Goal: Book appointment/travel/reservation

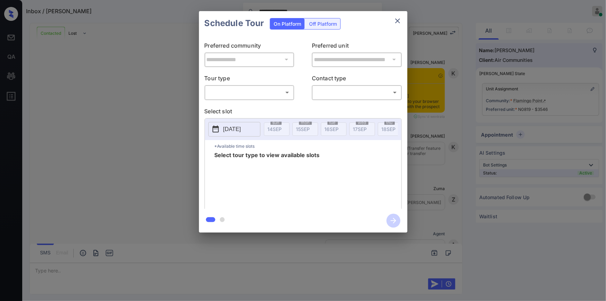
scroll to position [1236, 0]
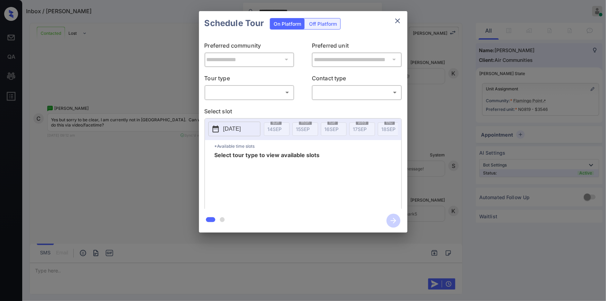
click at [238, 93] on body "**********" at bounding box center [303, 150] width 606 height 301
click at [232, 120] on li "Virtual" at bounding box center [249, 120] width 86 height 12
type input "*******"
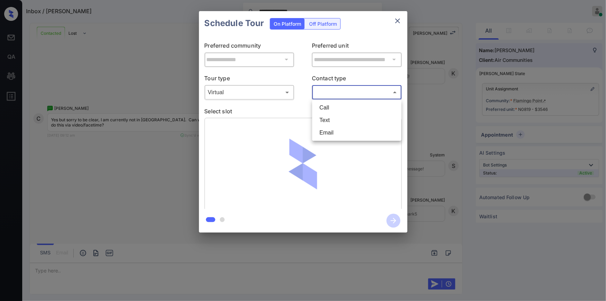
drag, startPoint x: 342, startPoint y: 94, endPoint x: 341, endPoint y: 104, distance: 9.8
click at [342, 94] on body "**********" at bounding box center [303, 150] width 606 height 301
click at [329, 120] on li "Text" at bounding box center [357, 120] width 86 height 12
type input "****"
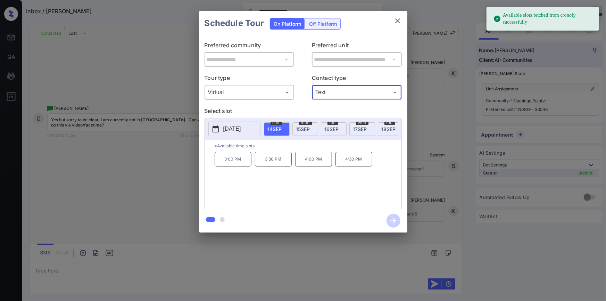
click at [304, 123] on span "mon" at bounding box center [305, 122] width 13 height 4
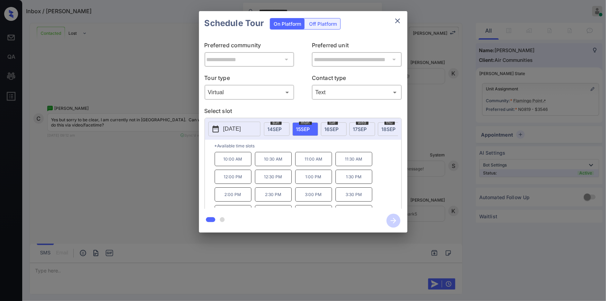
click at [173, 160] on div "**********" at bounding box center [303, 121] width 606 height 243
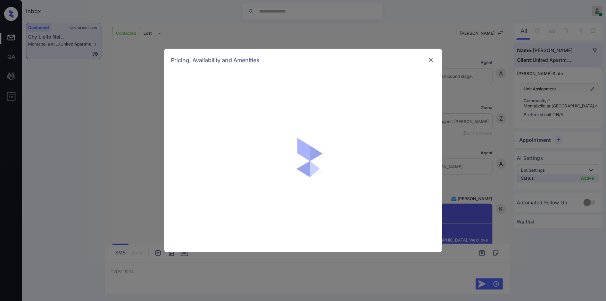
scroll to position [529, 0]
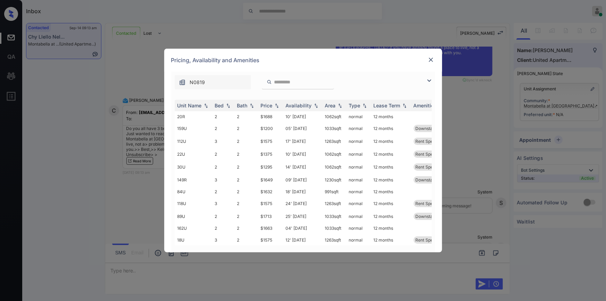
click at [430, 59] on img at bounding box center [430, 59] width 7 height 7
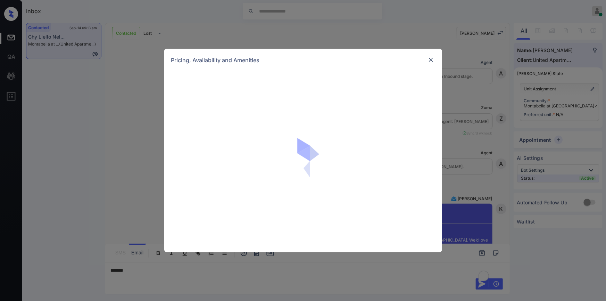
scroll to position [615, 0]
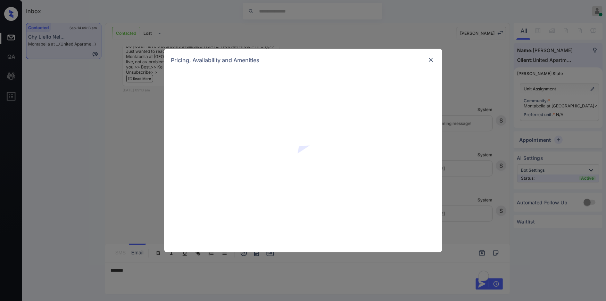
click at [429, 60] on img at bounding box center [430, 59] width 7 height 7
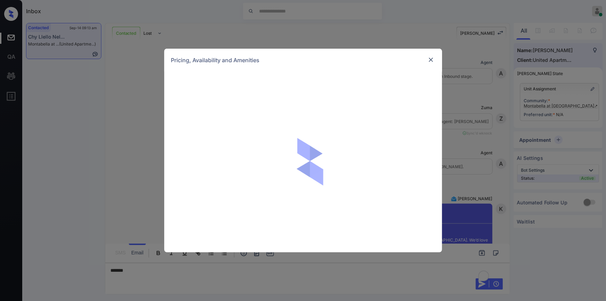
scroll to position [615, 0]
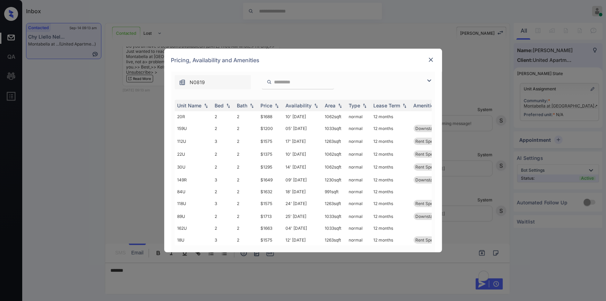
click at [429, 78] on img at bounding box center [429, 80] width 8 height 8
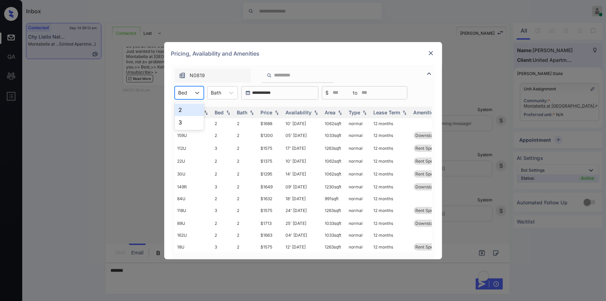
click at [190, 95] on div "Bed" at bounding box center [183, 92] width 16 height 10
click at [180, 123] on div "3" at bounding box center [189, 122] width 29 height 12
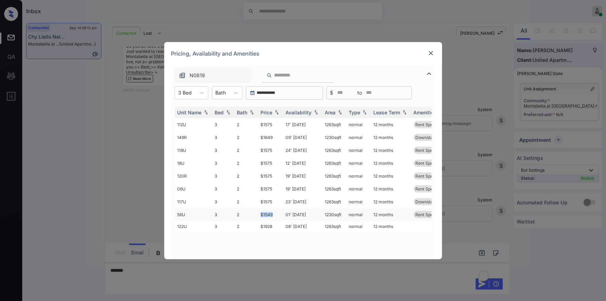
drag, startPoint x: 256, startPoint y: 214, endPoint x: 275, endPoint y: 212, distance: 18.5
click at [275, 212] on tr "56U 3 2 $1549 01' Oct 25 1230 sqft normal 12 months Rent Special 1" at bounding box center [356, 214] width 363 height 13
copy tr "$1549"
click at [268, 213] on td "$1549" at bounding box center [270, 214] width 25 height 13
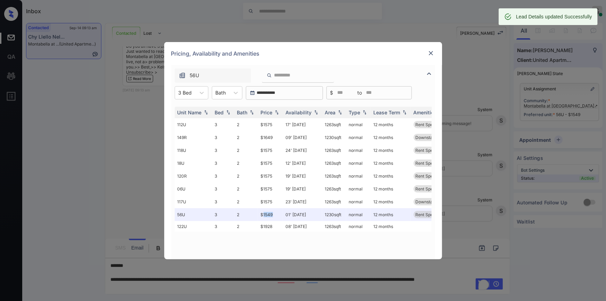
click at [433, 52] on img at bounding box center [430, 53] width 7 height 7
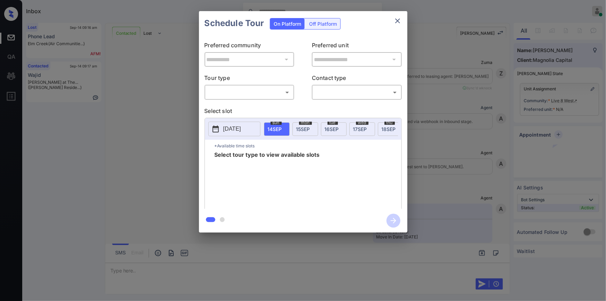
scroll to position [361, 0]
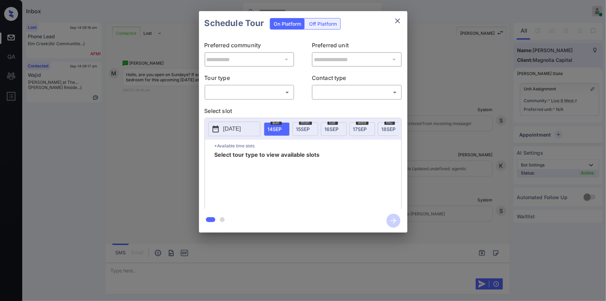
click at [242, 89] on body "Inbox Jiro Alonzo Online Set yourself offline Set yourself on break Profile Swi…" at bounding box center [303, 150] width 606 height 301
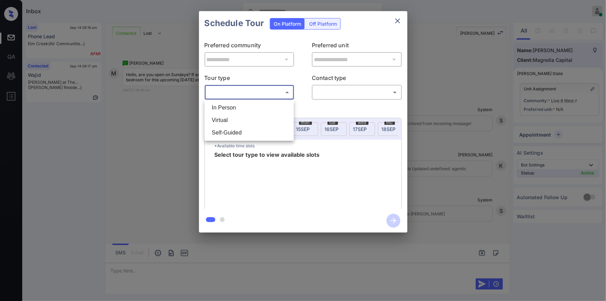
click at [234, 107] on li "In Person" at bounding box center [249, 107] width 86 height 12
type input "********"
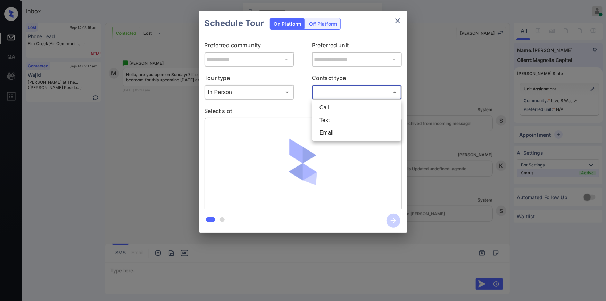
click at [330, 94] on body "Inbox Jiro Alonzo Online Set yourself offline Set yourself on break Profile Swi…" at bounding box center [303, 150] width 606 height 301
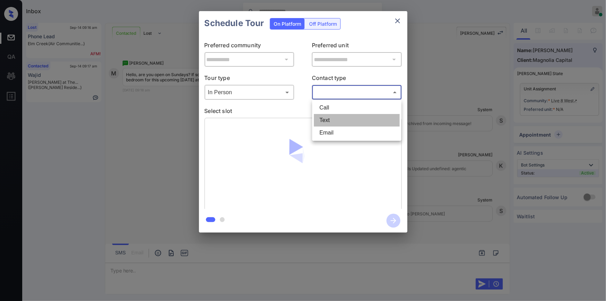
click at [336, 119] on li "Text" at bounding box center [357, 120] width 86 height 12
type input "****"
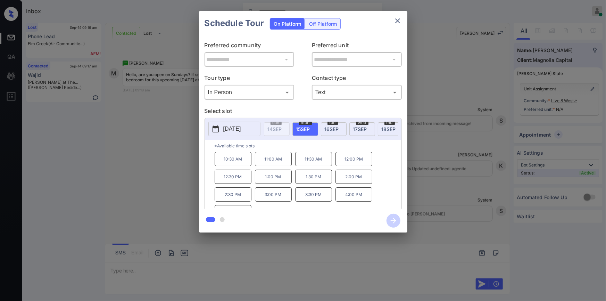
click at [238, 128] on p "2025-09-15" at bounding box center [232, 129] width 18 height 8
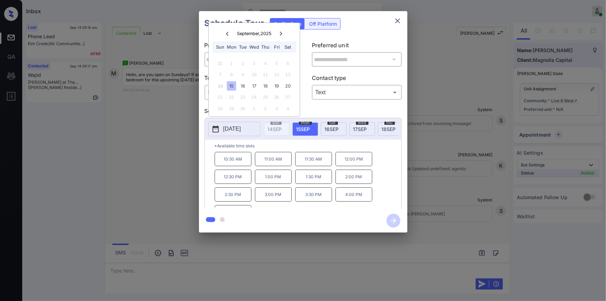
click at [282, 32] on icon at bounding box center [281, 34] width 4 height 4
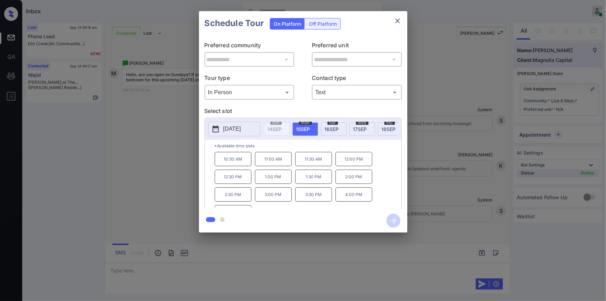
click at [185, 132] on div "**********" at bounding box center [303, 121] width 606 height 243
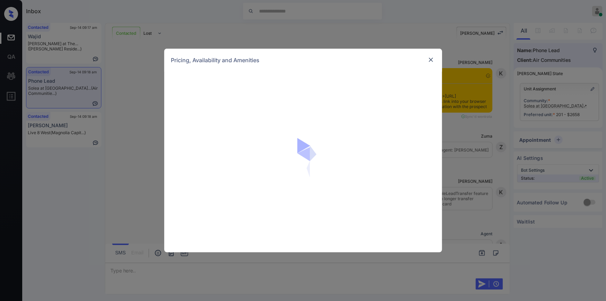
scroll to position [569, 0]
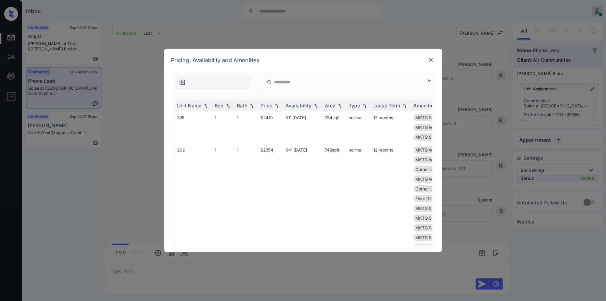
click at [427, 76] on img at bounding box center [429, 80] width 8 height 8
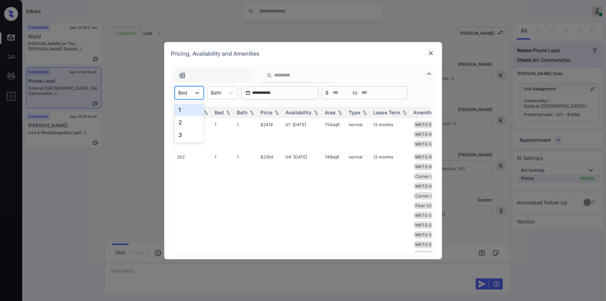
click at [186, 91] on div at bounding box center [182, 92] width 9 height 7
drag, startPoint x: 180, startPoint y: 123, endPoint x: 224, endPoint y: 92, distance: 54.1
click at [182, 123] on div "2" at bounding box center [189, 122] width 29 height 12
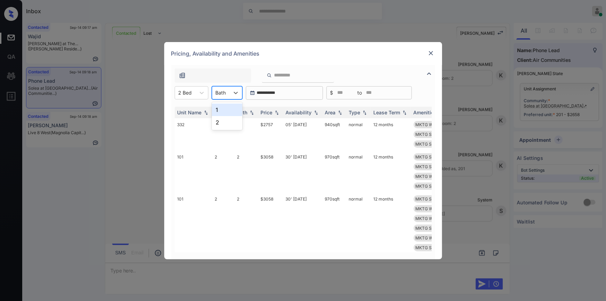
click at [223, 91] on div at bounding box center [221, 92] width 10 height 7
click at [218, 119] on div "2" at bounding box center [227, 122] width 31 height 12
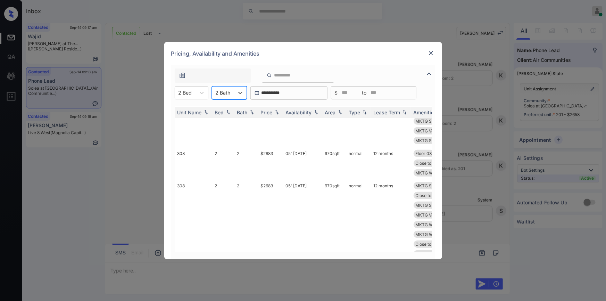
scroll to position [377, 0]
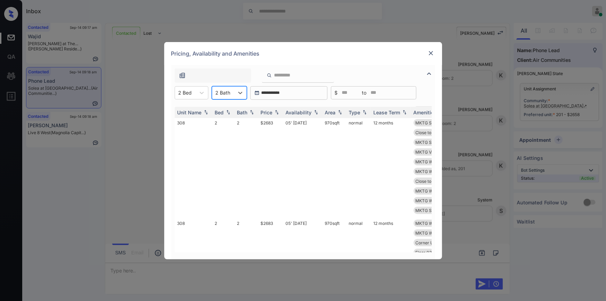
click at [283, 75] on input "search" at bounding box center [302, 75] width 57 height 6
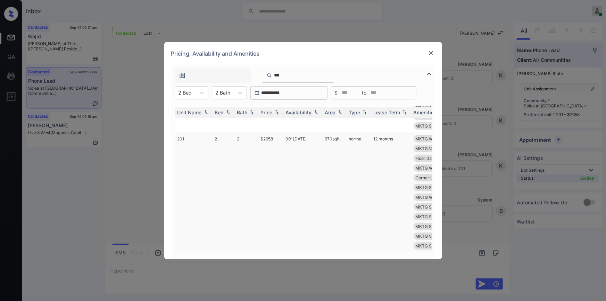
type input "***"
drag, startPoint x: 260, startPoint y: 134, endPoint x: 284, endPoint y: 139, distance: 24.5
click at [286, 137] on tr "201 2 2 $2658 09' Sep 25 970 sqft normal 12 months MKTG WiFi High-... MKTG WiFi…" at bounding box center [356, 192] width 363 height 120
copy td "$2658"
click at [429, 55] on img at bounding box center [430, 53] width 7 height 7
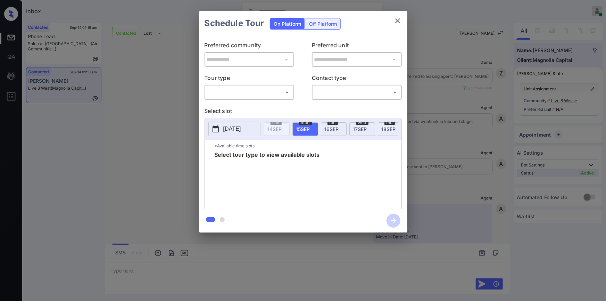
scroll to position [361, 0]
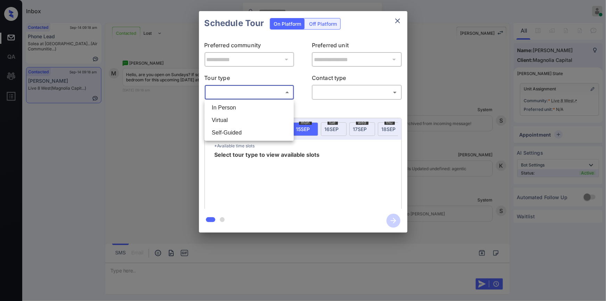
click at [235, 93] on body "Inbox [PERSON_NAME] Online Set yourself offline Set yourself on break Profile S…" at bounding box center [303, 150] width 606 height 301
click at [228, 105] on li "In Person" at bounding box center [249, 107] width 86 height 12
type input "********"
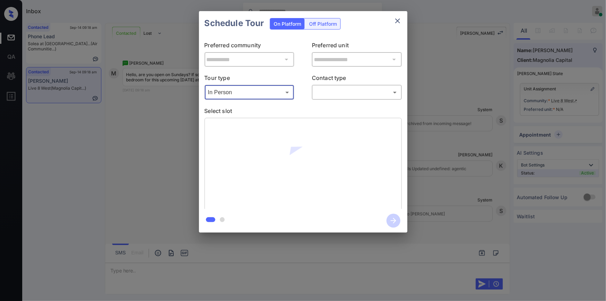
click at [344, 92] on body "Inbox [PERSON_NAME] Online Set yourself offline Set yourself on break Profile S…" at bounding box center [303, 150] width 606 height 301
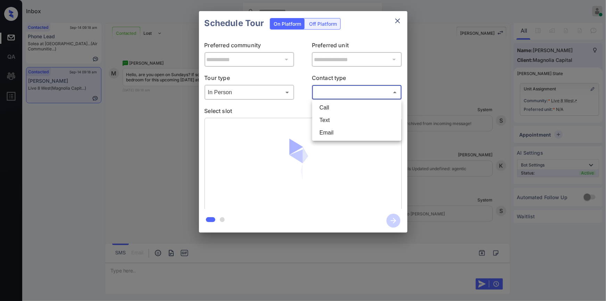
click at [335, 116] on li "Text" at bounding box center [357, 120] width 86 height 12
type input "****"
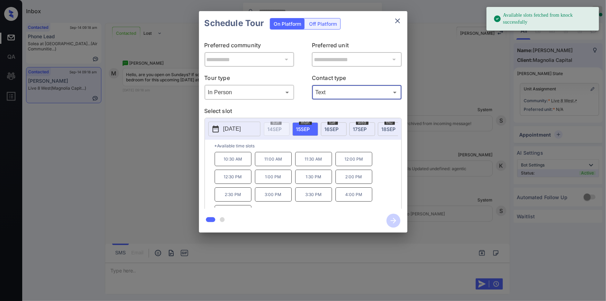
click at [152, 139] on div "**********" at bounding box center [303, 121] width 606 height 243
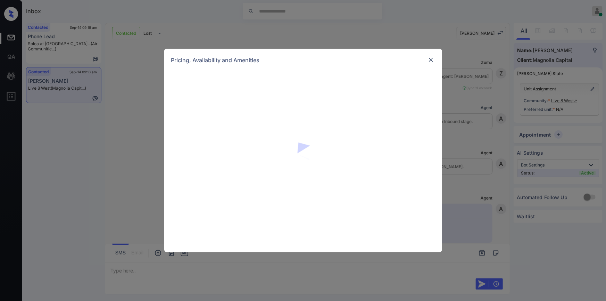
scroll to position [361, 0]
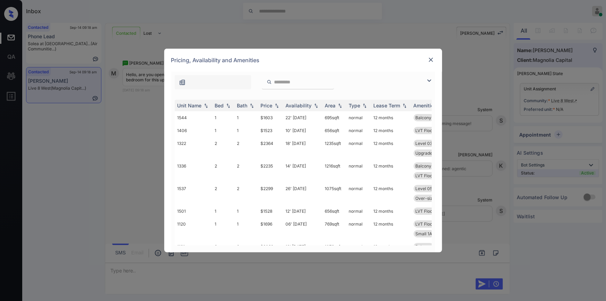
click at [427, 80] on img at bounding box center [429, 80] width 8 height 8
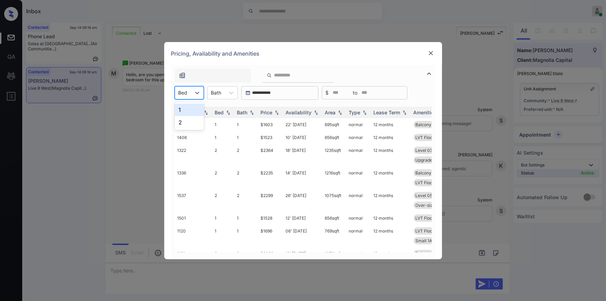
click at [185, 93] on div at bounding box center [182, 92] width 9 height 7
click at [186, 111] on div "1" at bounding box center [189, 109] width 29 height 12
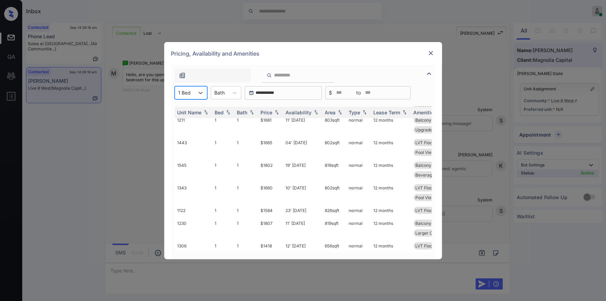
scroll to position [0, 0]
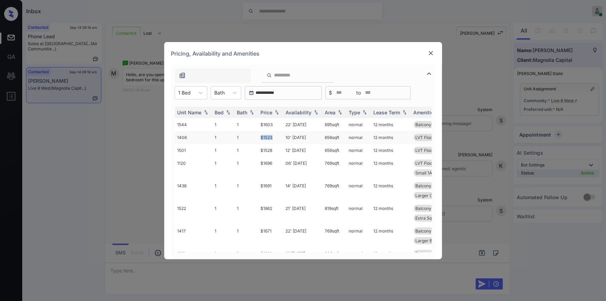
drag, startPoint x: 256, startPoint y: 137, endPoint x: 279, endPoint y: 134, distance: 23.8
click at [279, 134] on tr "1406 1 1 $1523 10' [DATE] 656 sqft normal 12 months LVT Flooring Level 04 Upgra…" at bounding box center [356, 137] width 363 height 13
copy tr "$1523"
click at [263, 137] on td "$1523" at bounding box center [270, 137] width 25 height 13
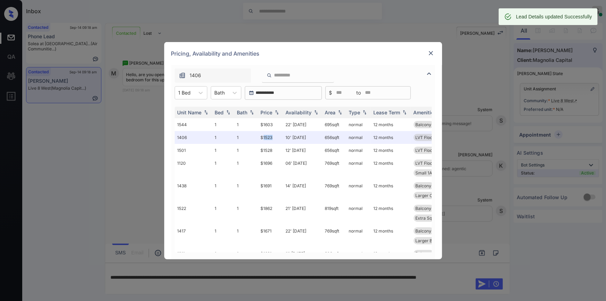
click at [428, 51] on img at bounding box center [430, 53] width 7 height 7
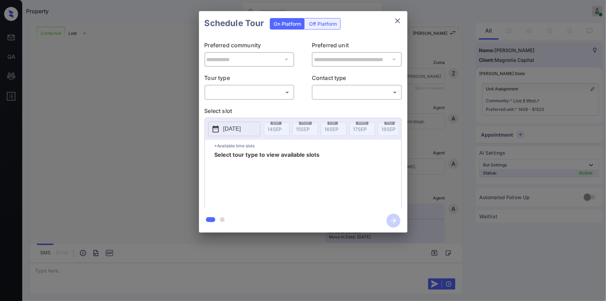
scroll to position [768, 0]
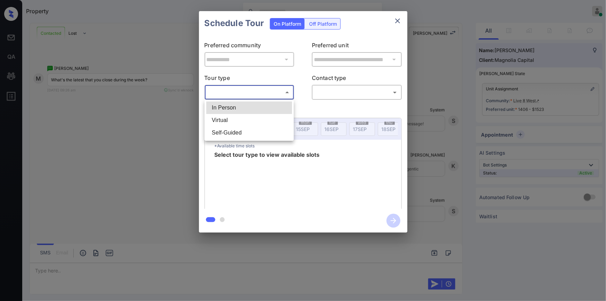
click at [243, 92] on body "Property [PERSON_NAME] Online Set yourself offline Set yourself on break Profil…" at bounding box center [303, 150] width 606 height 301
click at [236, 106] on li "In Person" at bounding box center [249, 107] width 86 height 12
type input "********"
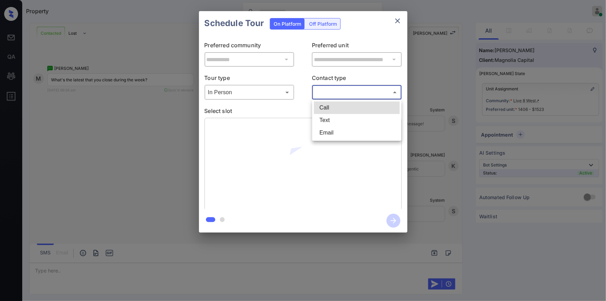
click at [333, 90] on body "Property Jiro Alonzo Online Set yourself offline Set yourself on break Profile …" at bounding box center [303, 150] width 606 height 301
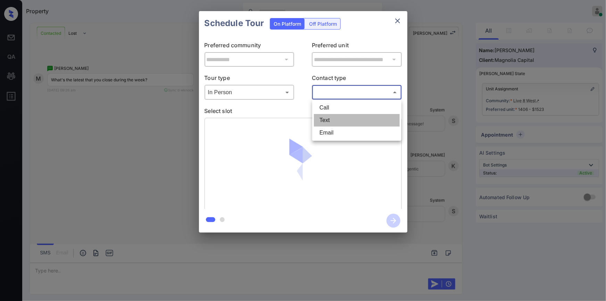
click at [339, 119] on li "Text" at bounding box center [357, 120] width 86 height 12
type input "****"
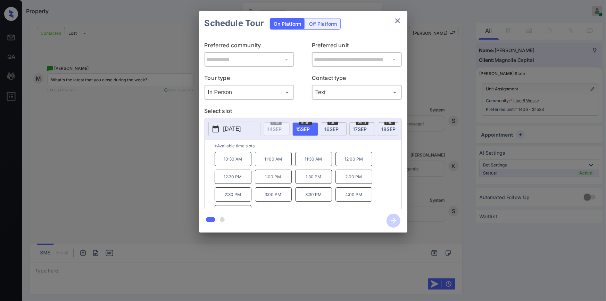
scroll to position [11, 0]
click at [400, 24] on icon "close" at bounding box center [397, 21] width 8 height 8
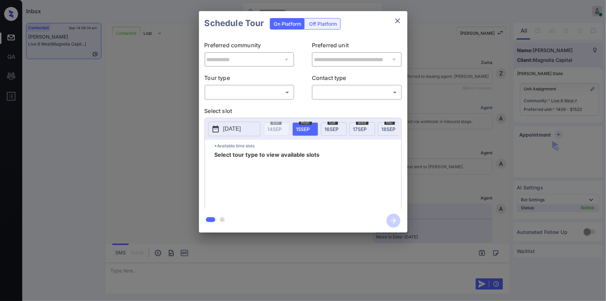
scroll to position [1276, 0]
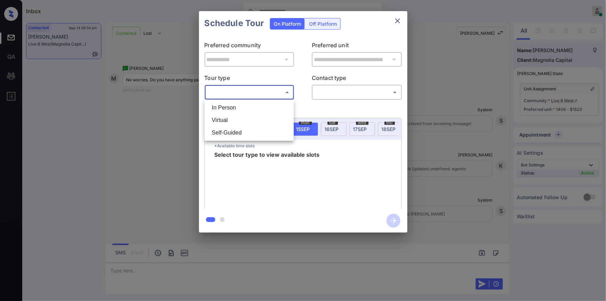
click at [232, 92] on body "Inbox Jiro Alonzo Online Set yourself offline Set yourself on break Profile Swi…" at bounding box center [303, 150] width 606 height 301
click at [230, 108] on li "In Person" at bounding box center [249, 107] width 86 height 12
type input "********"
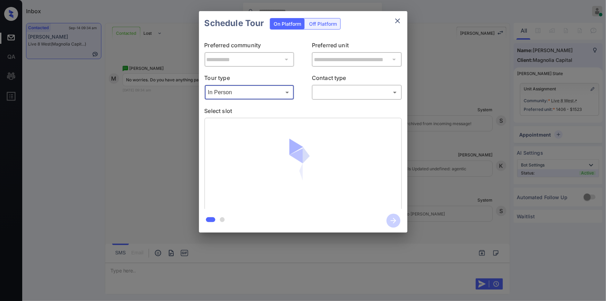
click at [355, 89] on body "Inbox Jiro Alonzo Online Set yourself offline Set yourself on break Profile Swi…" at bounding box center [303, 150] width 606 height 301
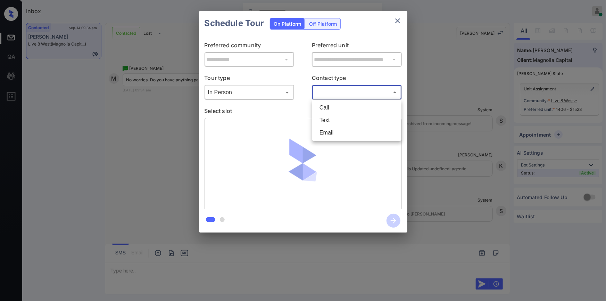
click at [320, 125] on li "Text" at bounding box center [357, 120] width 86 height 12
type input "****"
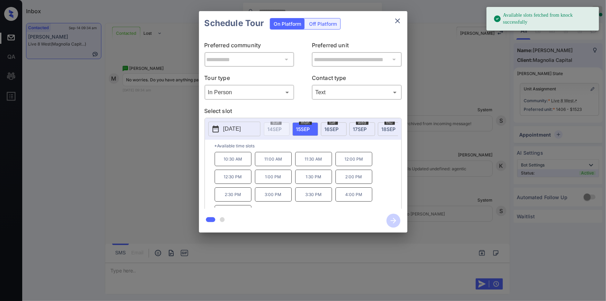
scroll to position [11, 0]
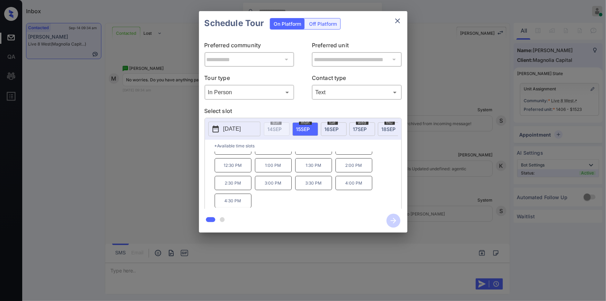
click at [334, 126] on span "16 SEP" at bounding box center [332, 129] width 14 height 6
click at [358, 129] on span "17 SEP" at bounding box center [360, 129] width 14 height 6
click at [382, 128] on span "18 SEP" at bounding box center [389, 129] width 14 height 6
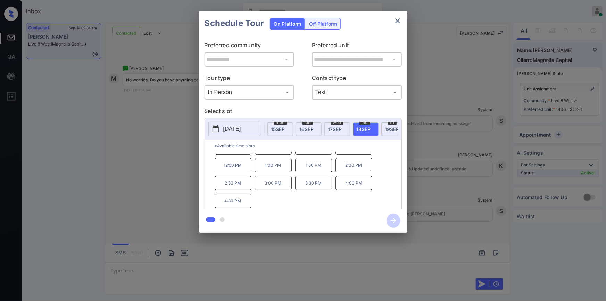
click at [383, 125] on div "fri 19 SEP" at bounding box center [394, 129] width 26 height 14
click at [206, 155] on div "*Available time slots 12:00 PM 12:30 PM 1:00 PM 1:30 PM 2:00 PM 2:30 PM 3:00 PM…" at bounding box center [303, 175] width 196 height 71
click at [189, 186] on div "**********" at bounding box center [303, 121] width 606 height 243
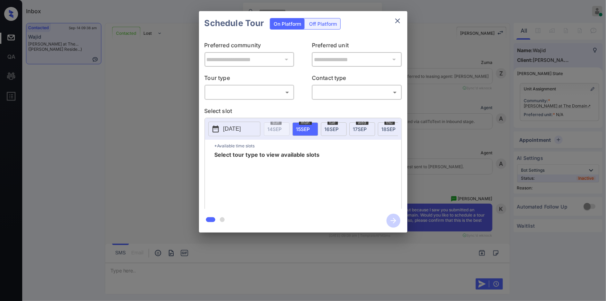
scroll to position [2565, 0]
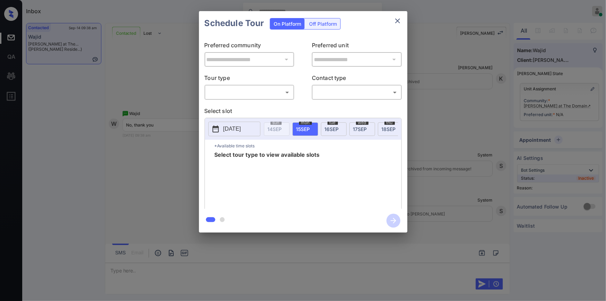
click at [240, 97] on body "Inbox [PERSON_NAME] Online Set yourself offline Set yourself on break Profile S…" at bounding box center [303, 150] width 606 height 301
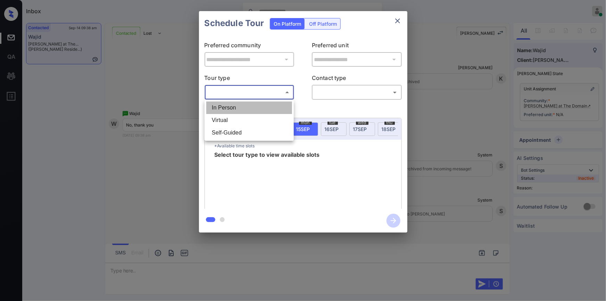
click at [238, 109] on li "In Person" at bounding box center [249, 107] width 86 height 12
type input "********"
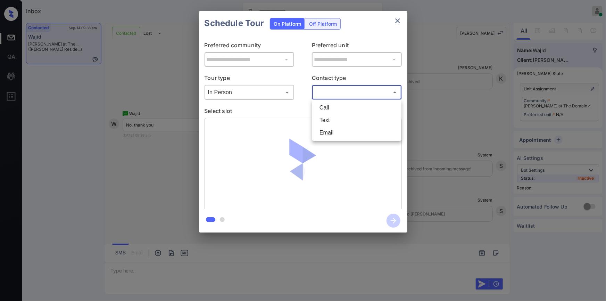
click at [332, 96] on body "Inbox Jiro Alonzo Online Set yourself offline Set yourself on break Profile Swi…" at bounding box center [303, 150] width 606 height 301
click at [334, 115] on li "Text" at bounding box center [357, 120] width 86 height 12
type input "****"
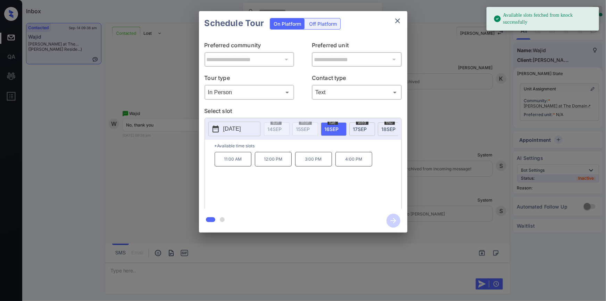
click at [168, 158] on div "**********" at bounding box center [303, 121] width 606 height 243
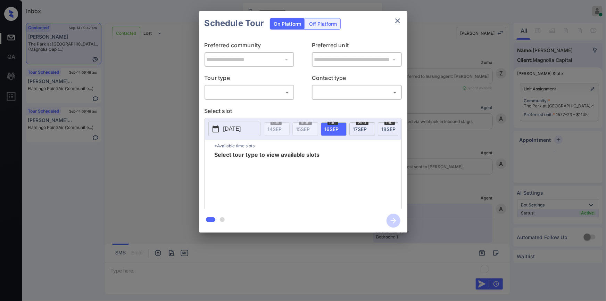
scroll to position [367, 0]
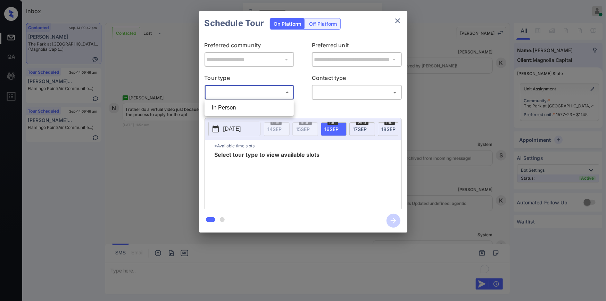
click at [259, 93] on body "Inbox [PERSON_NAME] Online Set yourself offline Set yourself on break Profile S…" at bounding box center [303, 150] width 606 height 301
click at [396, 18] on div at bounding box center [303, 150] width 606 height 301
click at [484, 96] on div "**********" at bounding box center [303, 121] width 606 height 243
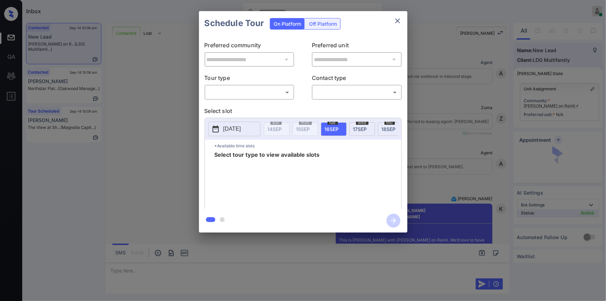
click at [237, 95] on body "Inbox Jiro Alonzo Online Set yourself offline Set yourself on break Profile Swi…" at bounding box center [303, 150] width 606 height 301
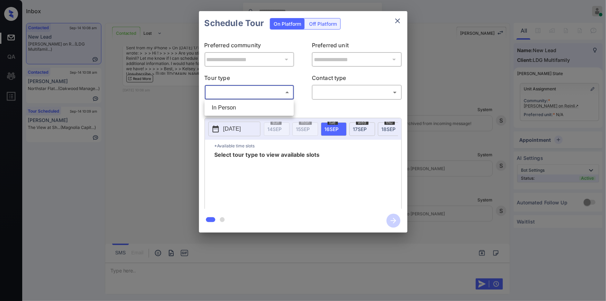
drag, startPoint x: 0, startPoint y: 0, endPoint x: 299, endPoint y: 106, distance: 317.0
click at [231, 107] on li "In Person" at bounding box center [249, 107] width 86 height 12
type input "********"
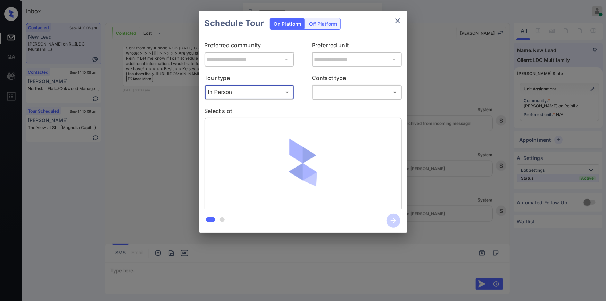
click at [318, 90] on body "Inbox Jiro Alonzo Online Set yourself offline Set yourself on break Profile Swi…" at bounding box center [303, 150] width 606 height 301
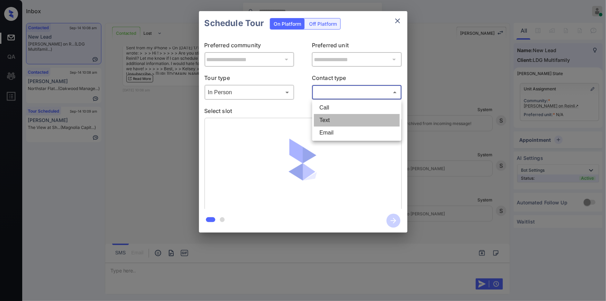
click at [324, 122] on li "Text" at bounding box center [357, 120] width 86 height 12
type input "****"
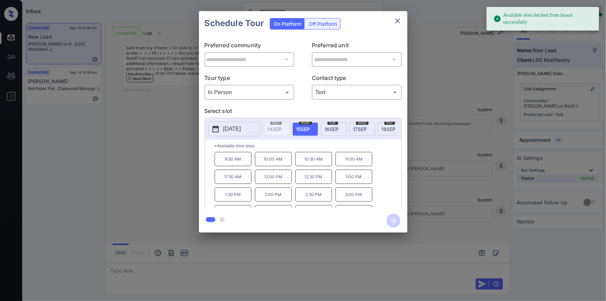
click at [125, 139] on div "**********" at bounding box center [303, 121] width 606 height 243
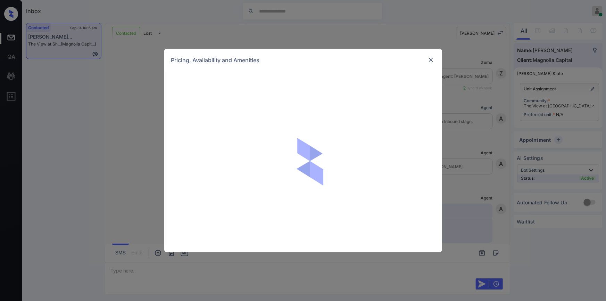
scroll to position [371, 0]
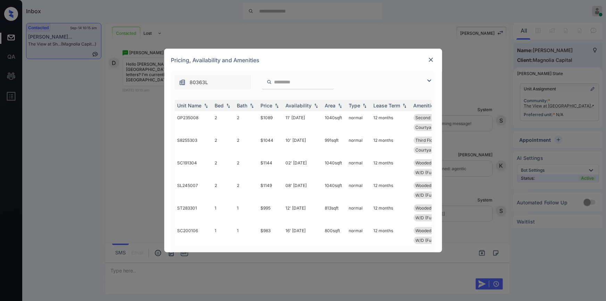
click at [430, 78] on img at bounding box center [429, 80] width 8 height 8
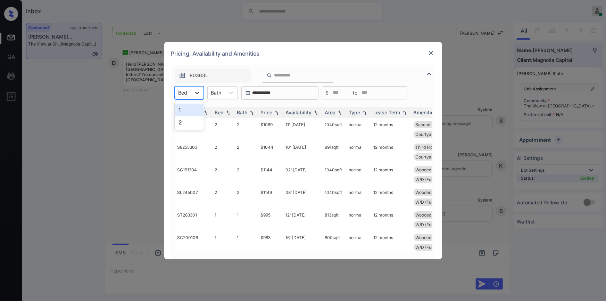
click at [192, 91] on div at bounding box center [197, 92] width 12 height 12
click at [180, 113] on div "1" at bounding box center [189, 109] width 29 height 12
drag, startPoint x: 255, startPoint y: 186, endPoint x: 282, endPoint y: 191, distance: 27.8
click at [288, 191] on tr "P8251003 1 1 $925 28' Oct 25 757 sqft normal 12 months Wooded View First Floor …" at bounding box center [356, 195] width 363 height 23
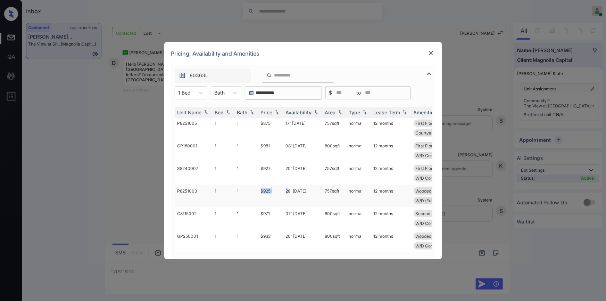
click at [270, 190] on td "$925" at bounding box center [270, 195] width 25 height 23
drag, startPoint x: 258, startPoint y: 186, endPoint x: 271, endPoint y: 187, distance: 13.3
click at [271, 187] on td "$925" at bounding box center [270, 195] width 25 height 23
copy td "$925"
click at [268, 185] on td "$925" at bounding box center [270, 195] width 25 height 23
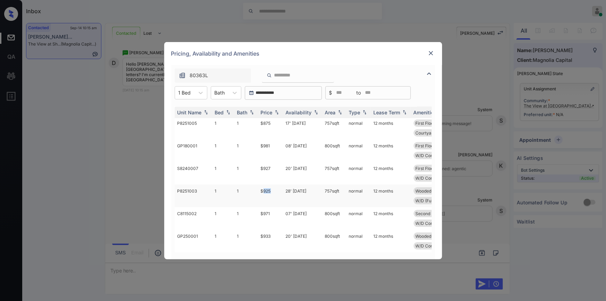
click at [268, 185] on td "$925" at bounding box center [270, 195] width 25 height 23
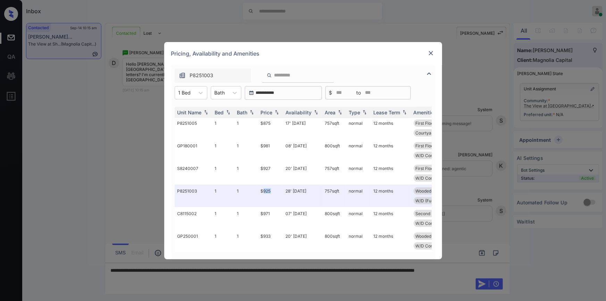
click at [430, 51] on img at bounding box center [430, 53] width 7 height 7
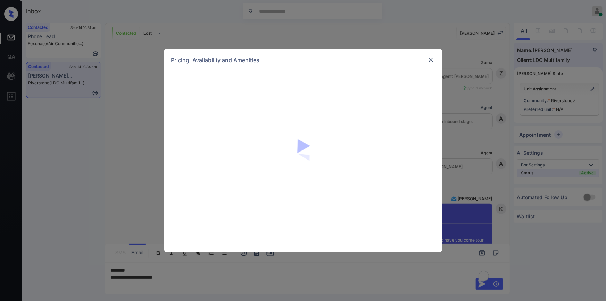
scroll to position [979, 0]
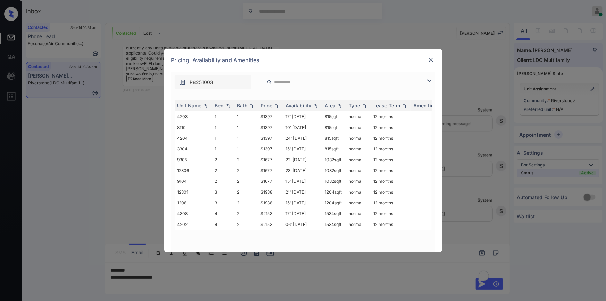
click at [427, 82] on img at bounding box center [429, 80] width 8 height 8
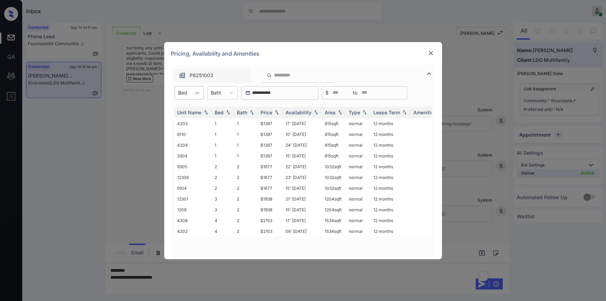
click at [193, 95] on div at bounding box center [197, 92] width 12 height 12
click at [181, 120] on div "2" at bounding box center [189, 122] width 29 height 12
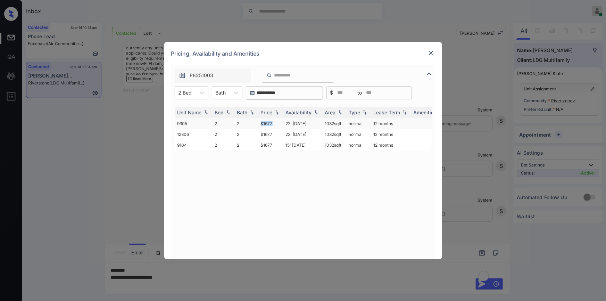
drag, startPoint x: 260, startPoint y: 123, endPoint x: 276, endPoint y: 122, distance: 16.0
click at [276, 122] on td "$1677" at bounding box center [270, 123] width 25 height 11
copy td "$1677"
click at [431, 54] on img at bounding box center [430, 53] width 7 height 7
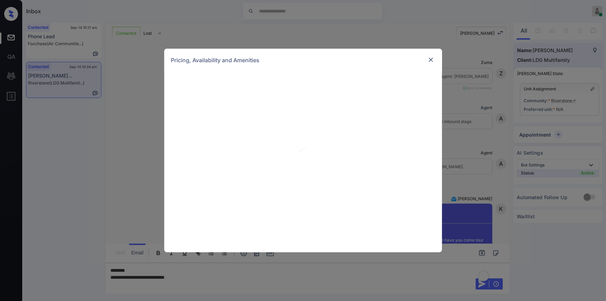
scroll to position [979, 0]
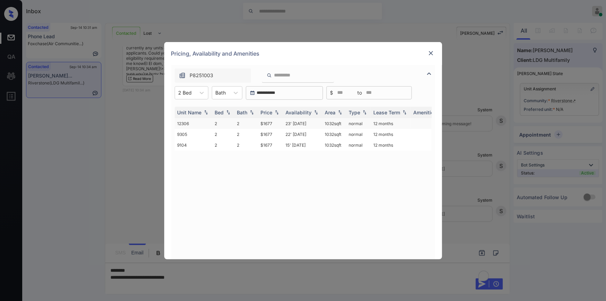
click at [271, 123] on td "$1677" at bounding box center [270, 123] width 25 height 11
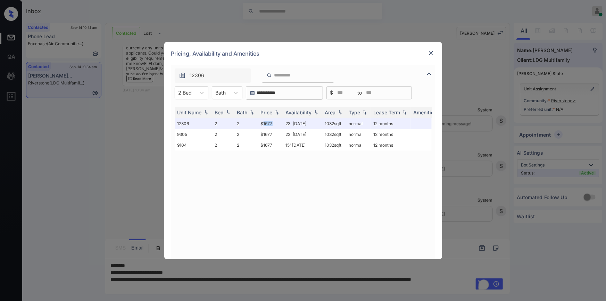
click at [432, 52] on img at bounding box center [430, 53] width 7 height 7
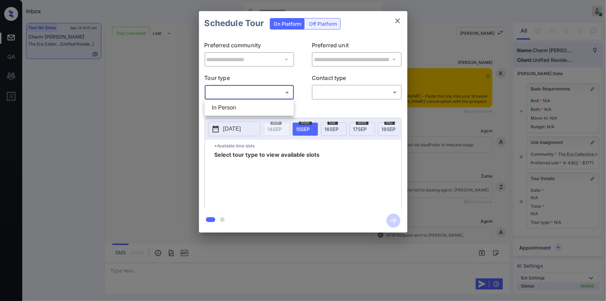
scroll to position [5302, 0]
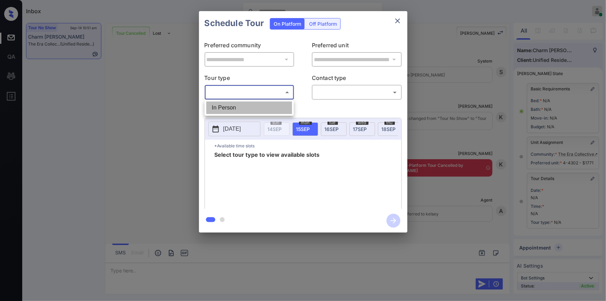
drag, startPoint x: 231, startPoint y: 107, endPoint x: 325, endPoint y: 98, distance: 94.2
click at [233, 108] on li "In Person" at bounding box center [249, 107] width 86 height 12
type input "********"
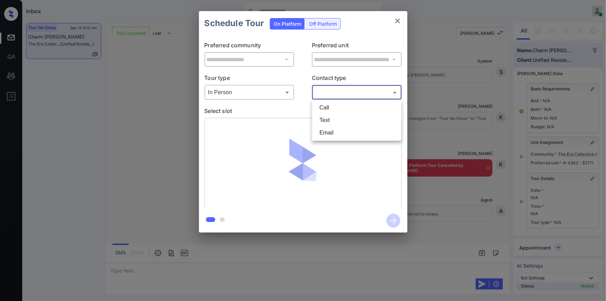
click at [332, 93] on body "Inbox Jiro Alonzo Online Set yourself offline Set yourself on break Profile Swi…" at bounding box center [303, 150] width 606 height 301
click at [327, 119] on li "Text" at bounding box center [357, 120] width 86 height 12
type input "****"
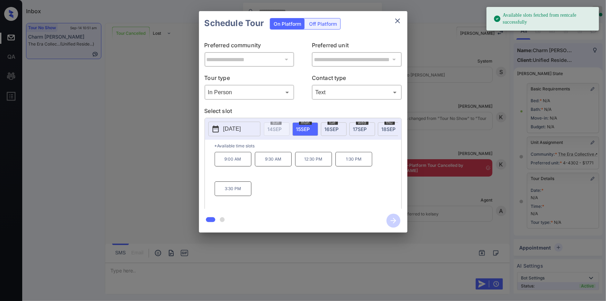
click at [360, 127] on span "17 SEP" at bounding box center [360, 129] width 14 height 6
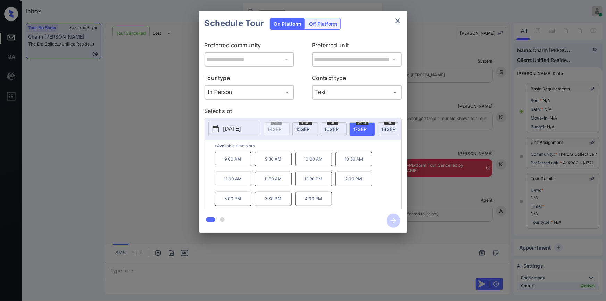
click at [313, 166] on p "10:00 AM" at bounding box center [313, 159] width 37 height 15
click at [393, 221] on icon "button" at bounding box center [393, 221] width 14 height 14
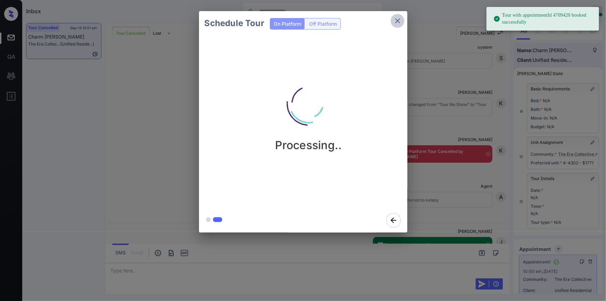
click at [399, 20] on icon "close" at bounding box center [397, 21] width 8 height 8
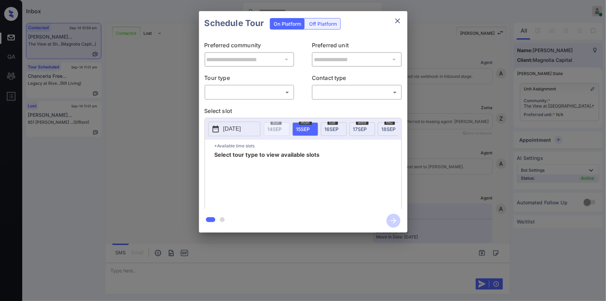
scroll to position [321, 0]
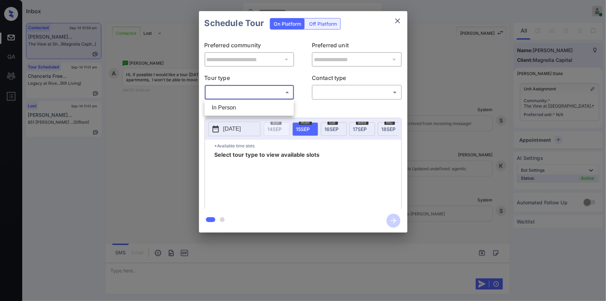
click at [236, 92] on body "Inbox Jiro Alonzo Online Set yourself offline Set yourself on break Profile Swi…" at bounding box center [303, 150] width 606 height 301
click at [233, 114] on ul "In Person" at bounding box center [248, 108] width 89 height 16
click at [236, 105] on li "In Person" at bounding box center [249, 107] width 86 height 12
type input "********"
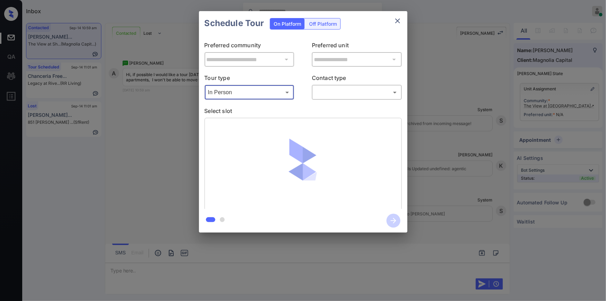
click at [355, 93] on body "Inbox Jiro Alonzo Online Set yourself offline Set yourself on break Profile Swi…" at bounding box center [303, 150] width 606 height 301
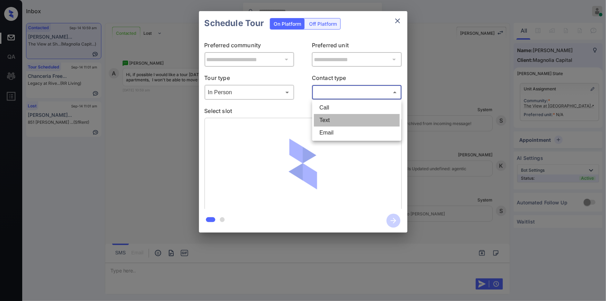
click at [329, 125] on li "Text" at bounding box center [357, 120] width 86 height 12
type input "****"
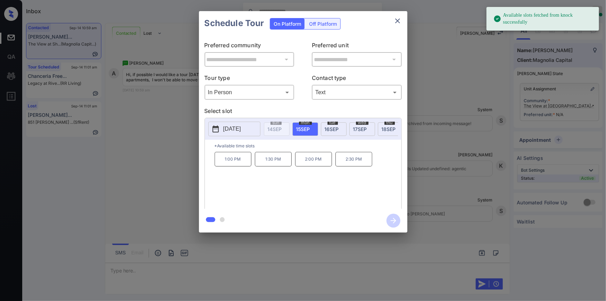
click at [253, 131] on button "[DATE]" at bounding box center [234, 129] width 52 height 15
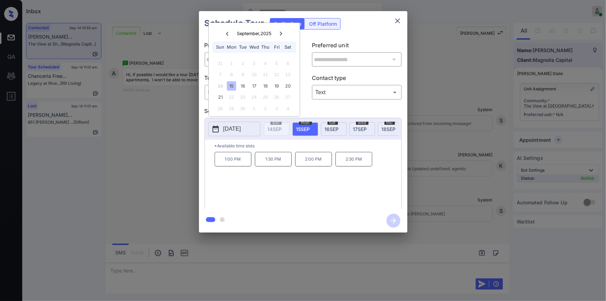
click at [456, 137] on div "**********" at bounding box center [303, 121] width 606 height 243
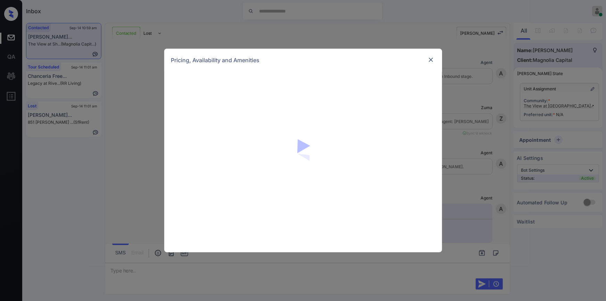
scroll to position [321, 0]
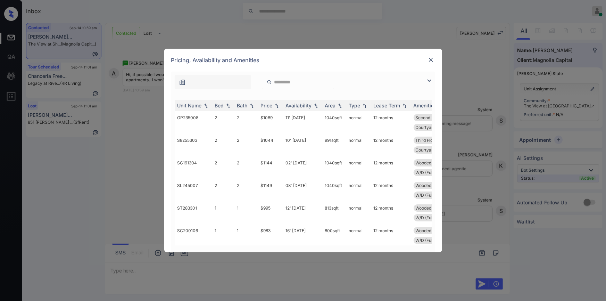
click at [427, 81] on img at bounding box center [429, 80] width 8 height 8
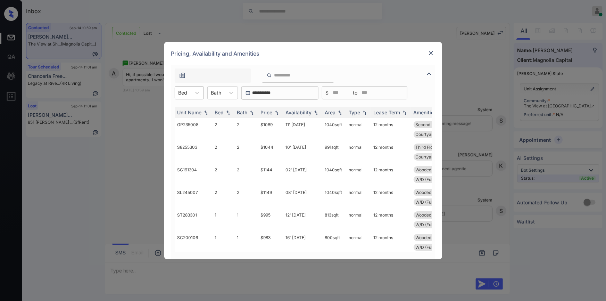
click at [184, 91] on div at bounding box center [182, 92] width 9 height 7
click at [181, 110] on div "1" at bounding box center [189, 109] width 29 height 12
drag, startPoint x: 254, startPoint y: 233, endPoint x: 273, endPoint y: 231, distance: 18.5
click at [275, 229] on tr "GP250001 1 1 $933 20' [DATE] 800 sqft normal 12 months Wooded View First Floor …" at bounding box center [356, 240] width 363 height 23
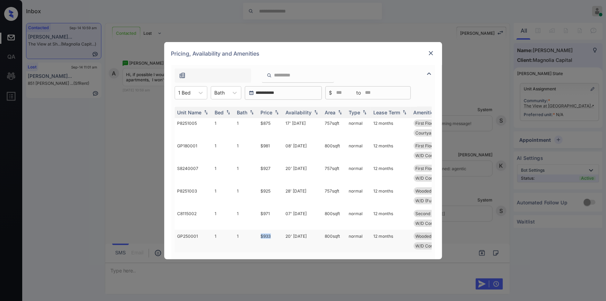
copy tr "$933"
drag, startPoint x: 258, startPoint y: 167, endPoint x: 271, endPoint y: 165, distance: 13.6
click at [271, 165] on td "$927" at bounding box center [270, 173] width 25 height 23
copy td "$927"
click at [266, 164] on td "$927" at bounding box center [270, 173] width 25 height 23
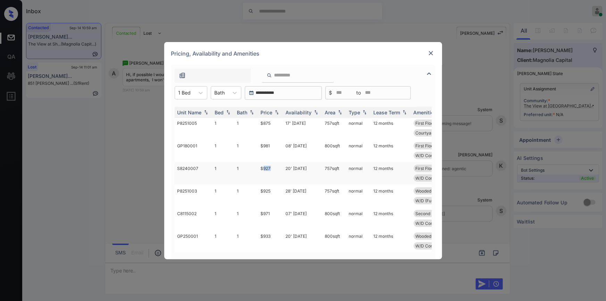
click at [266, 164] on td "$927" at bounding box center [270, 173] width 25 height 23
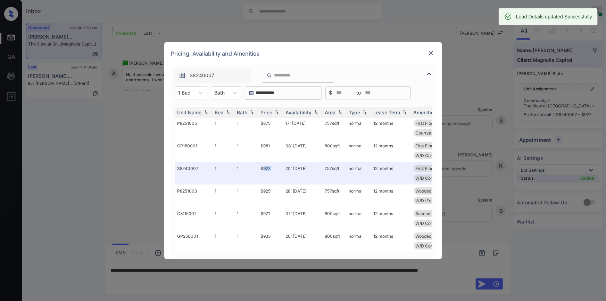
click at [430, 53] on img at bounding box center [430, 53] width 7 height 7
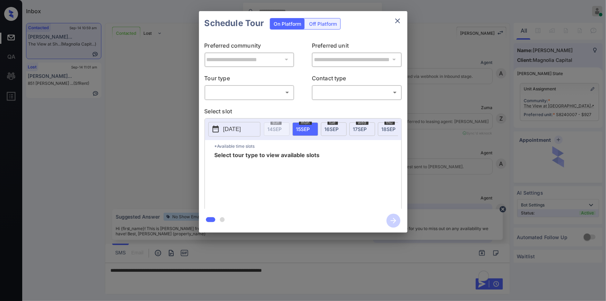
scroll to position [366, 0]
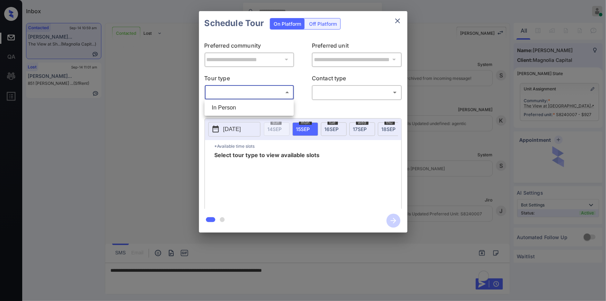
click at [230, 95] on body "Inbox [PERSON_NAME] Online Set yourself offline Set yourself on break Profile S…" at bounding box center [303, 150] width 606 height 301
click at [225, 108] on li "In Person" at bounding box center [249, 107] width 86 height 12
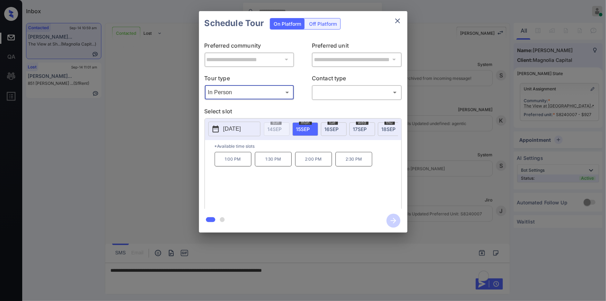
type input "********"
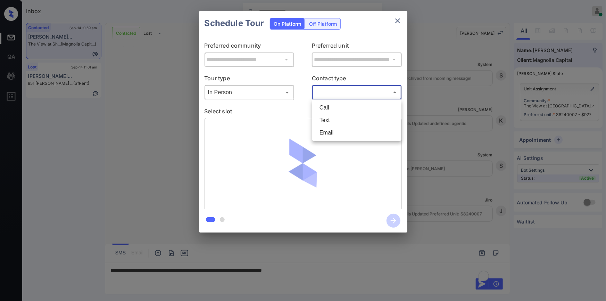
drag, startPoint x: 351, startPoint y: 88, endPoint x: 341, endPoint y: 110, distance: 24.5
click at [351, 89] on body "Inbox [PERSON_NAME] Online Set yourself offline Set yourself on break Profile S…" at bounding box center [303, 150] width 606 height 301
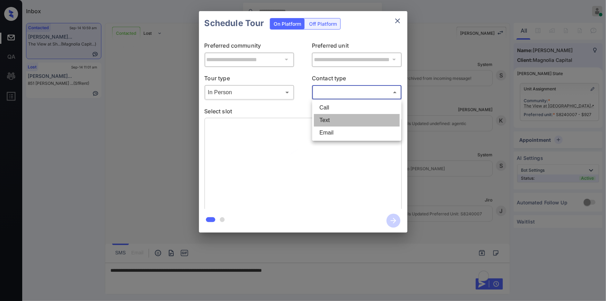
click at [333, 118] on li "Text" at bounding box center [357, 120] width 86 height 12
type input "****"
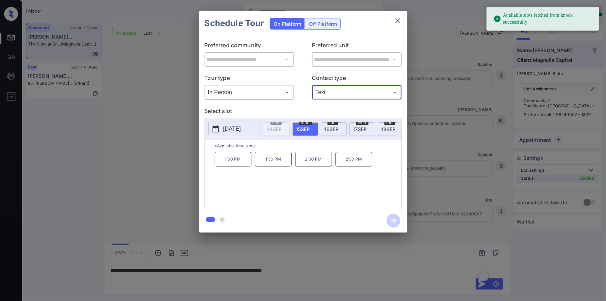
click at [234, 128] on p "[DATE]" at bounding box center [232, 129] width 18 height 8
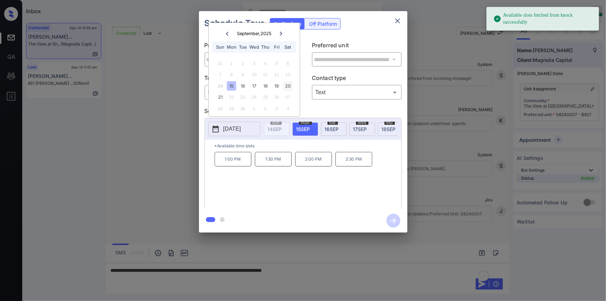
click at [287, 83] on div "20" at bounding box center [287, 85] width 9 height 9
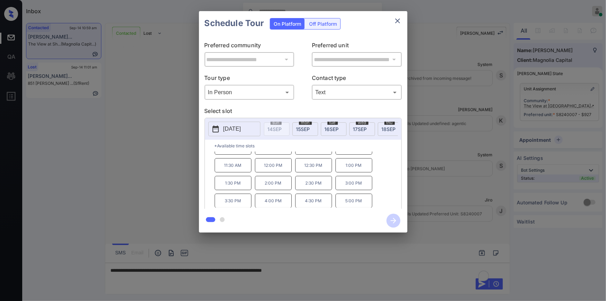
scroll to position [0, 0]
click at [105, 164] on div "**********" at bounding box center [303, 121] width 606 height 243
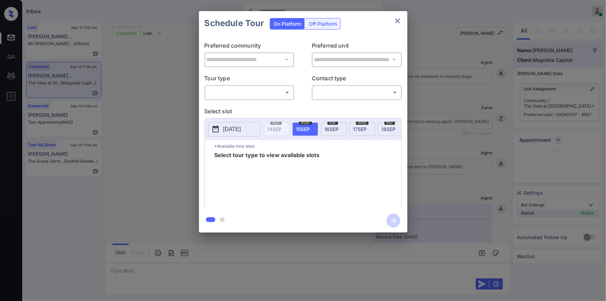
scroll to position [550, 0]
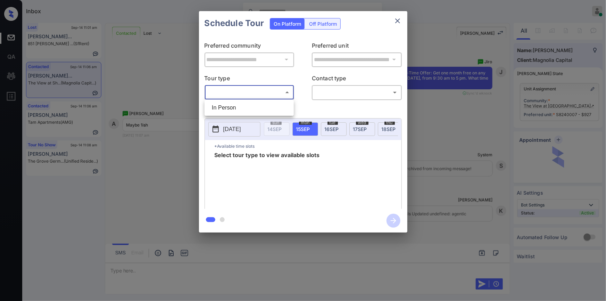
click at [241, 92] on body "Inbox [PERSON_NAME] Online Set yourself offline Set yourself on break Profile S…" at bounding box center [303, 150] width 606 height 301
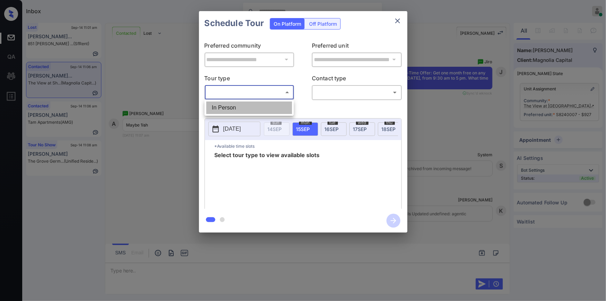
click at [228, 107] on li "In Person" at bounding box center [249, 107] width 86 height 12
type input "********"
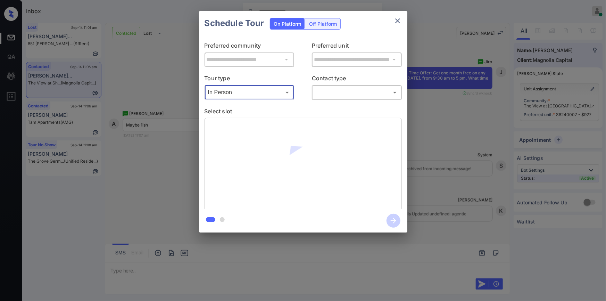
click at [327, 97] on body "Inbox [PERSON_NAME] Online Set yourself offline Set yourself on break Profile S…" at bounding box center [303, 150] width 606 height 301
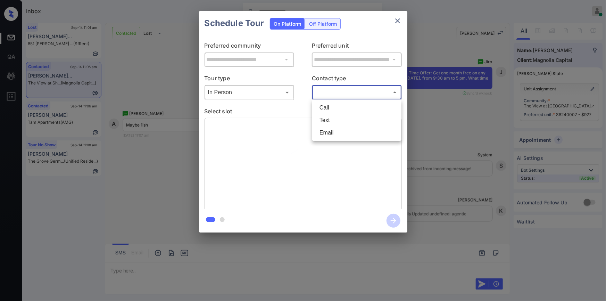
click at [323, 121] on li "Text" at bounding box center [357, 120] width 86 height 12
type input "****"
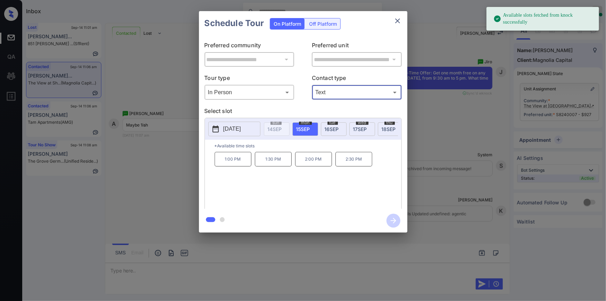
click at [240, 130] on p "[DATE]" at bounding box center [232, 129] width 18 height 8
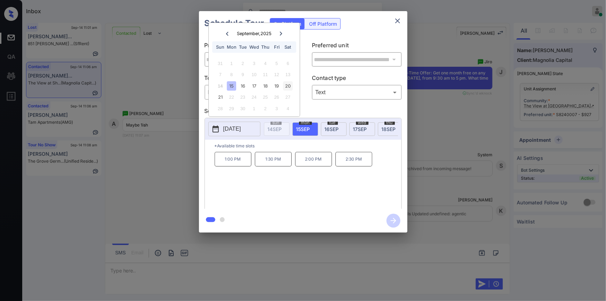
click at [284, 86] on div "20" at bounding box center [287, 85] width 9 height 9
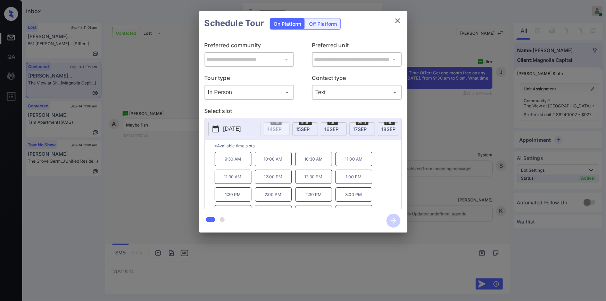
click at [362, 183] on p "1:00 PM" at bounding box center [353, 176] width 37 height 14
click at [390, 218] on icon "button" at bounding box center [393, 221] width 14 height 14
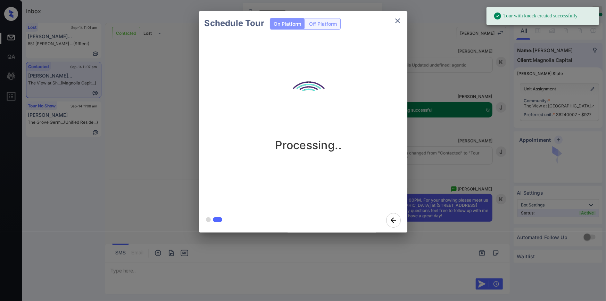
scroll to position [698, 0]
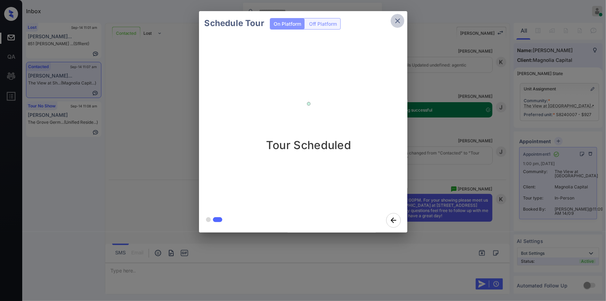
click at [398, 22] on icon "close" at bounding box center [397, 21] width 8 height 8
